Goal: Transaction & Acquisition: Purchase product/service

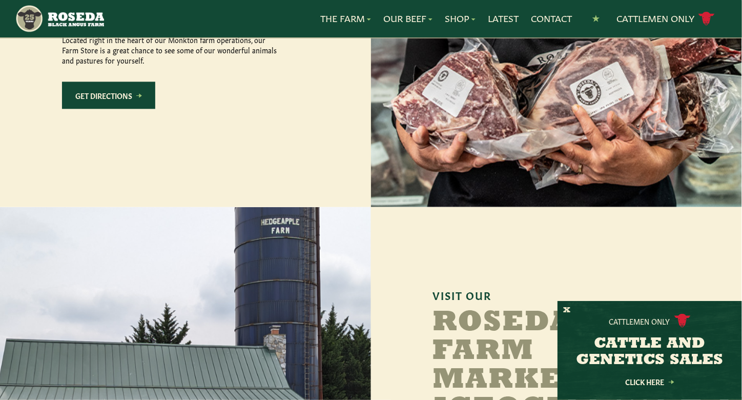
scroll to position [739, 0]
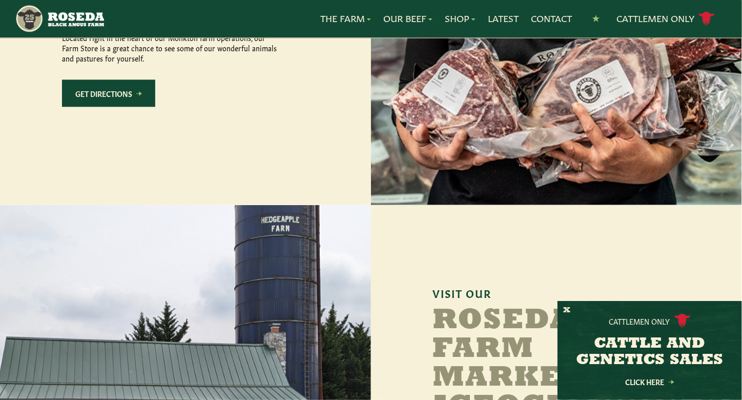
click at [110, 107] on link "Get Directions" at bounding box center [108, 92] width 93 height 27
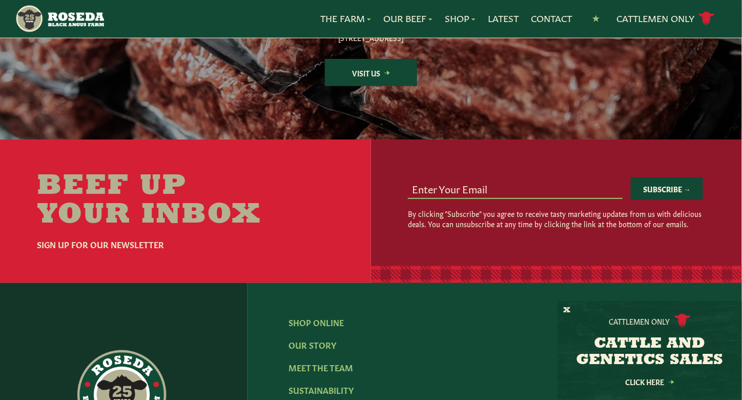
scroll to position [1617, 0]
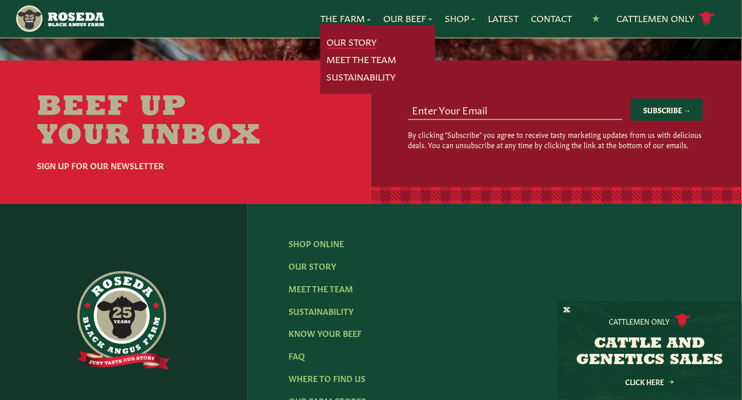
click at [344, 40] on link "Our Story" at bounding box center [351, 41] width 50 height 13
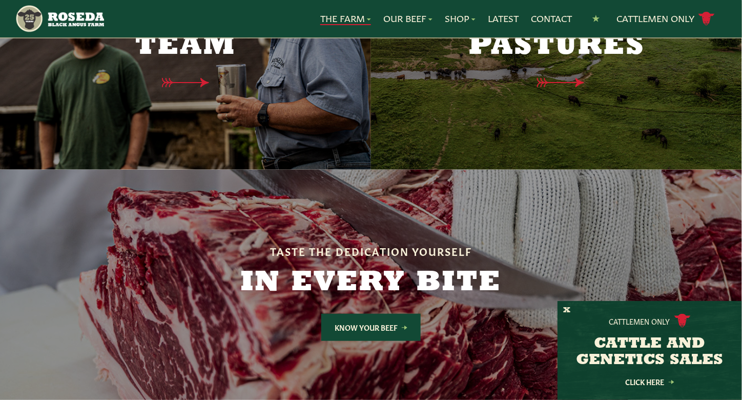
scroll to position [2734, 0]
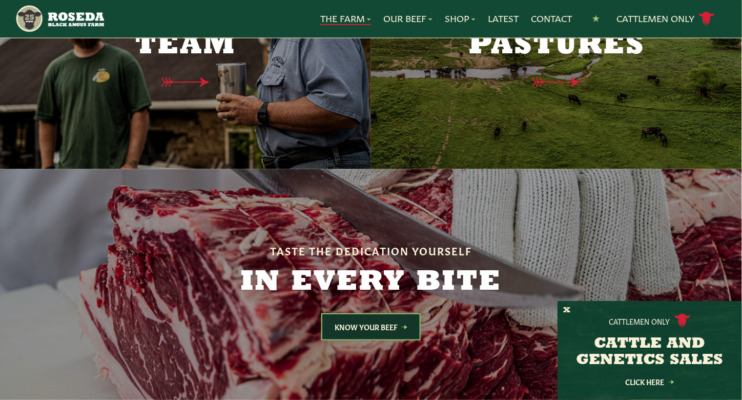
click at [349, 313] on link "Know Your Beef" at bounding box center [370, 326] width 99 height 27
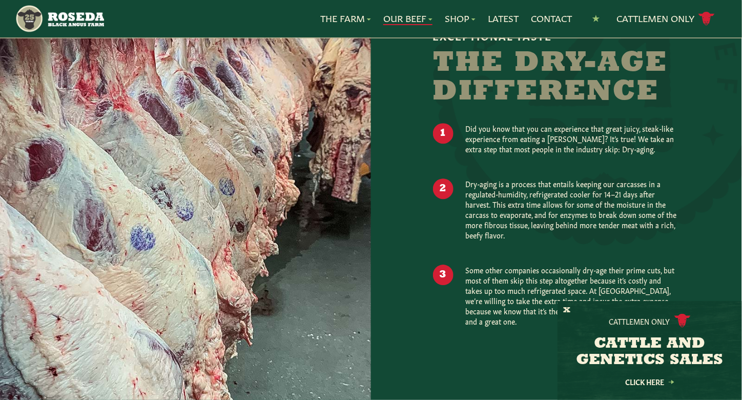
scroll to position [874, 0]
click at [453, 22] on link "Shop" at bounding box center [460, 18] width 31 height 13
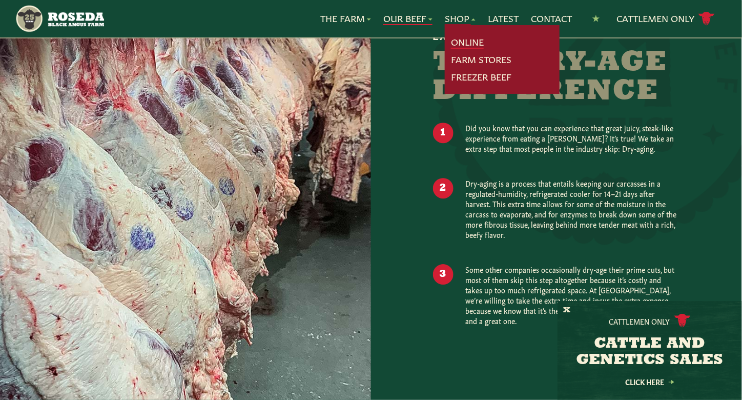
click at [460, 44] on link "Online" at bounding box center [467, 41] width 33 height 13
click at [478, 76] on link "Freezer Beef" at bounding box center [481, 76] width 60 height 13
